Goal: Find specific page/section: Find specific page/section

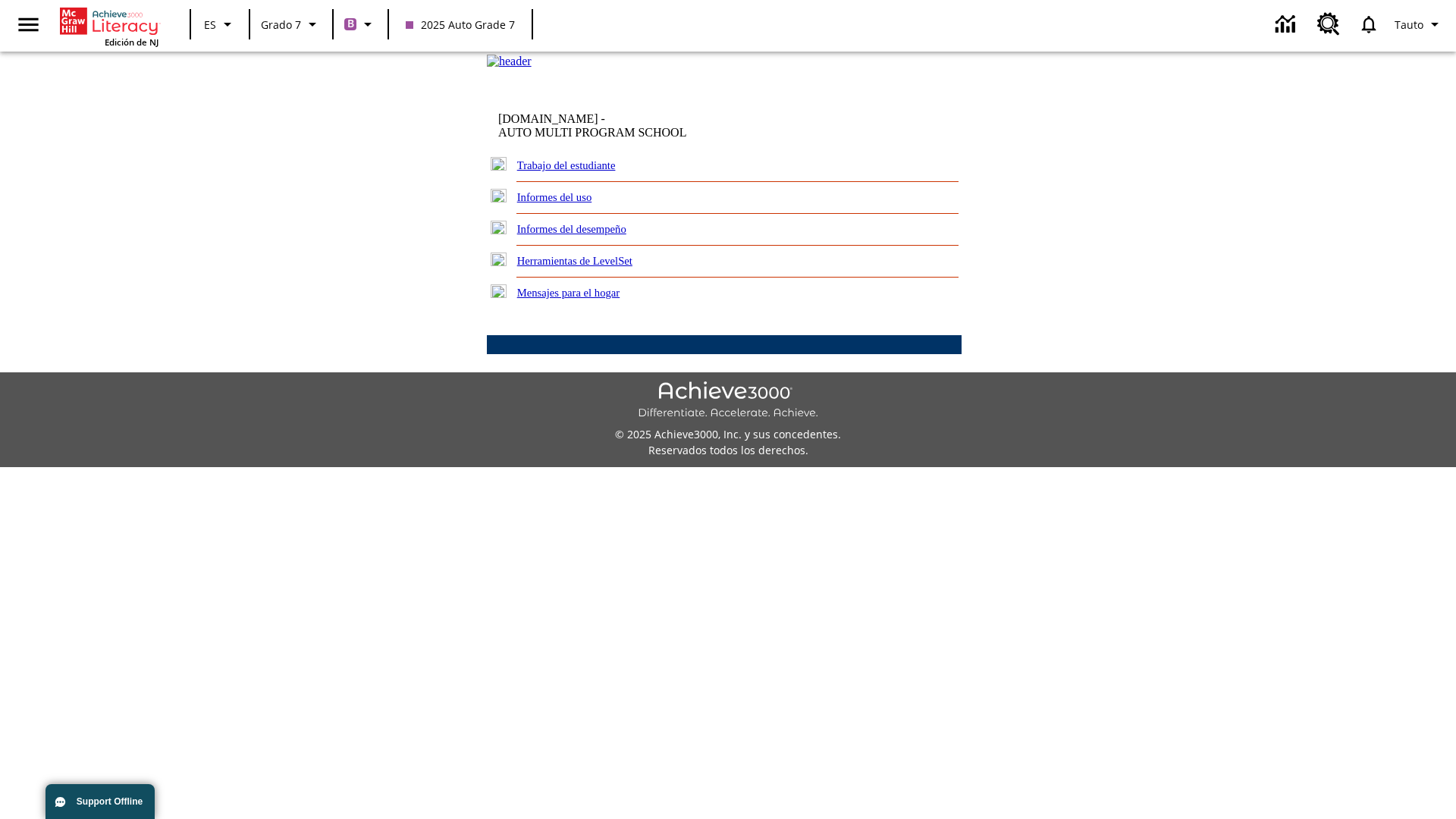
click at [584, 171] on link "Trabajo del estudiante" at bounding box center [566, 165] width 98 height 12
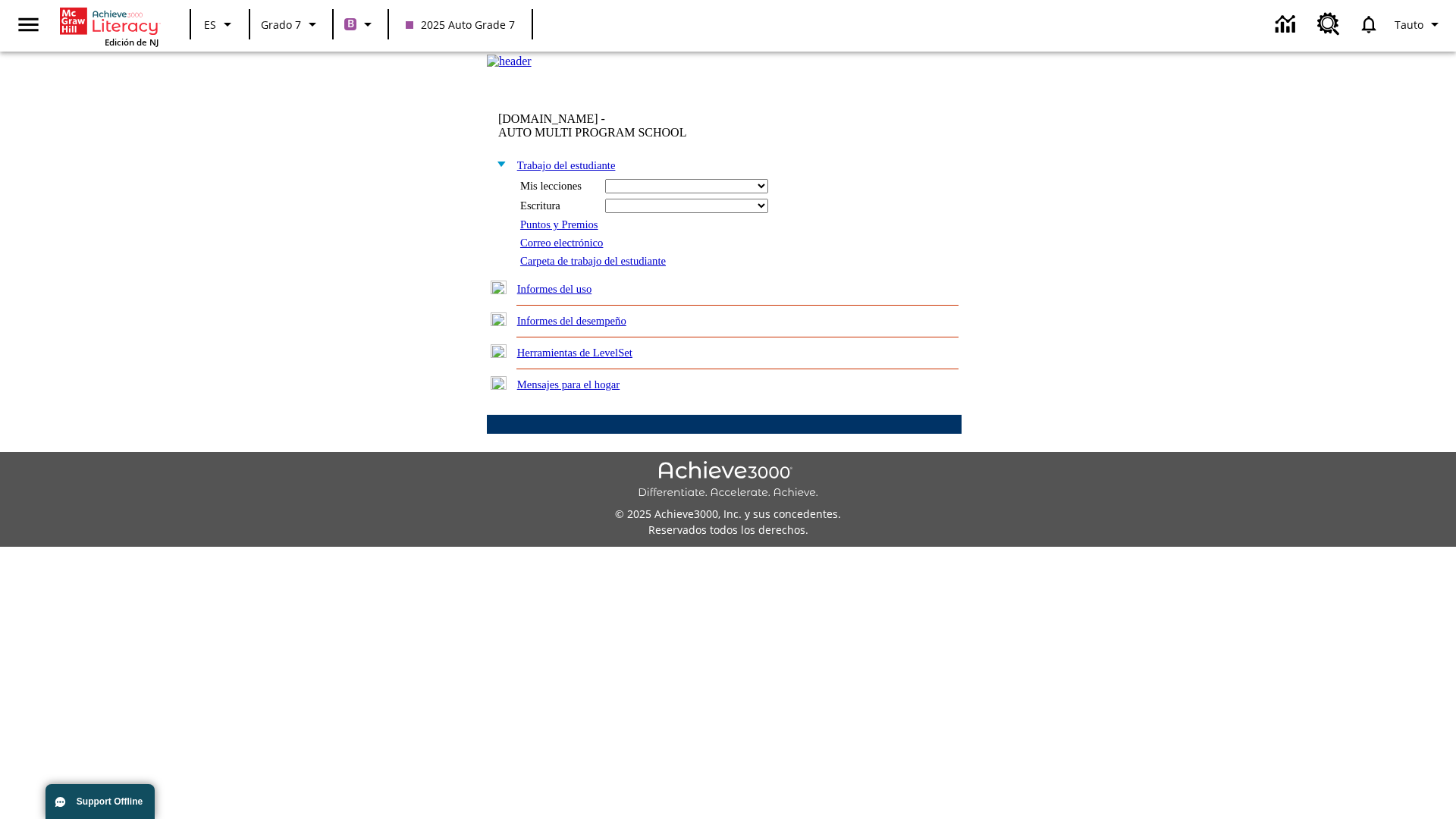
click at [567, 249] on link "Correo electrónico" at bounding box center [561, 242] width 82 height 12
